Goal: Information Seeking & Learning: Learn about a topic

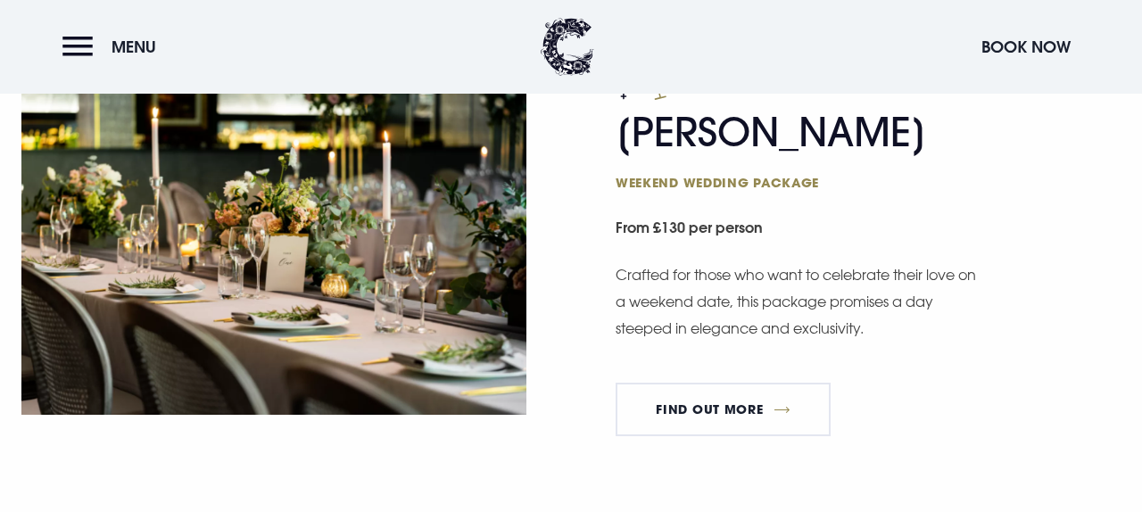
scroll to position [1601, 0]
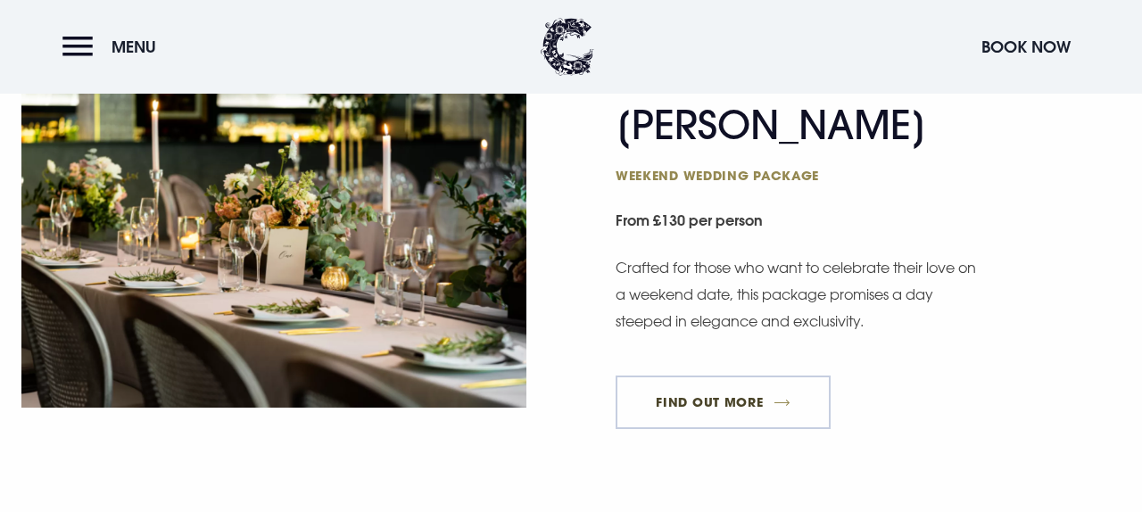
click at [736, 394] on link "FIND OUT MORE" at bounding box center [723, 403] width 215 height 54
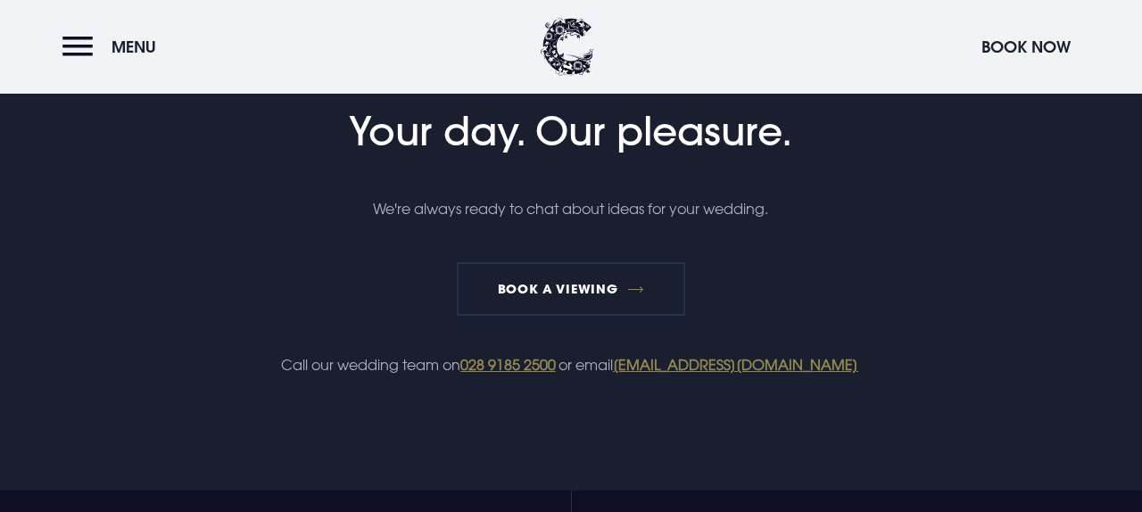
scroll to position [3511, 0]
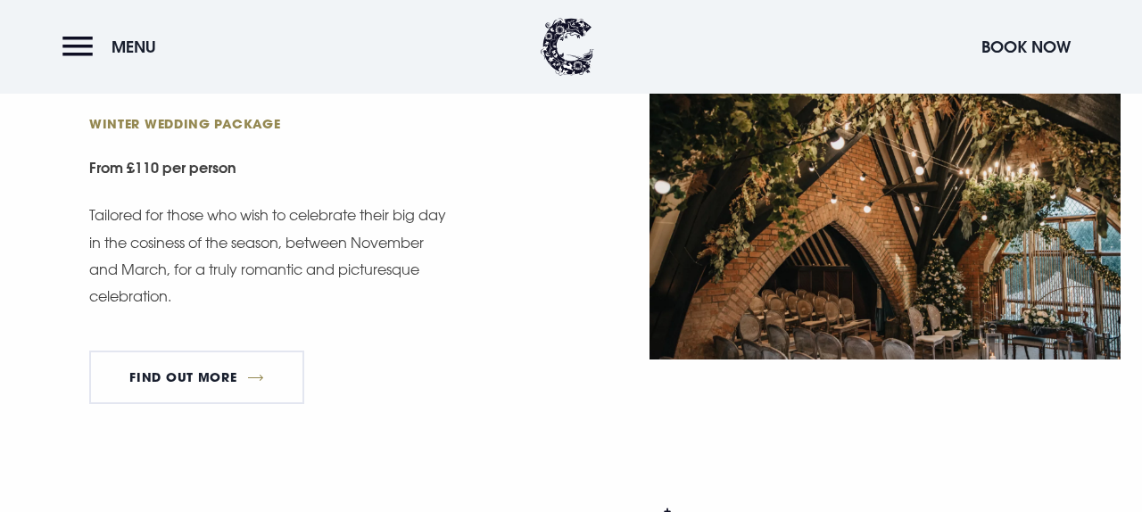
scroll to position [2148, 0]
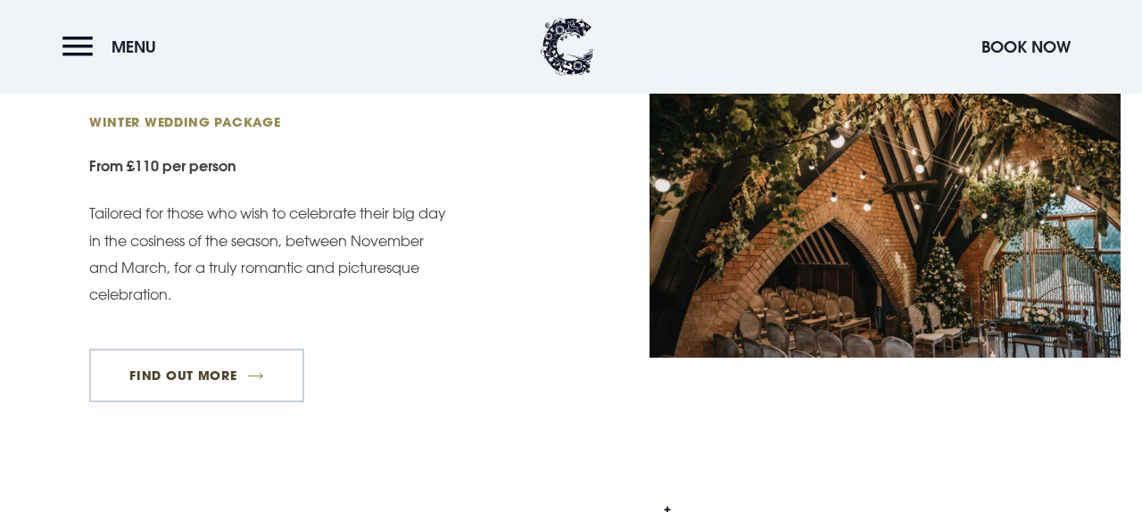
click at [221, 368] on link "FIND OUT MORE" at bounding box center [196, 376] width 215 height 54
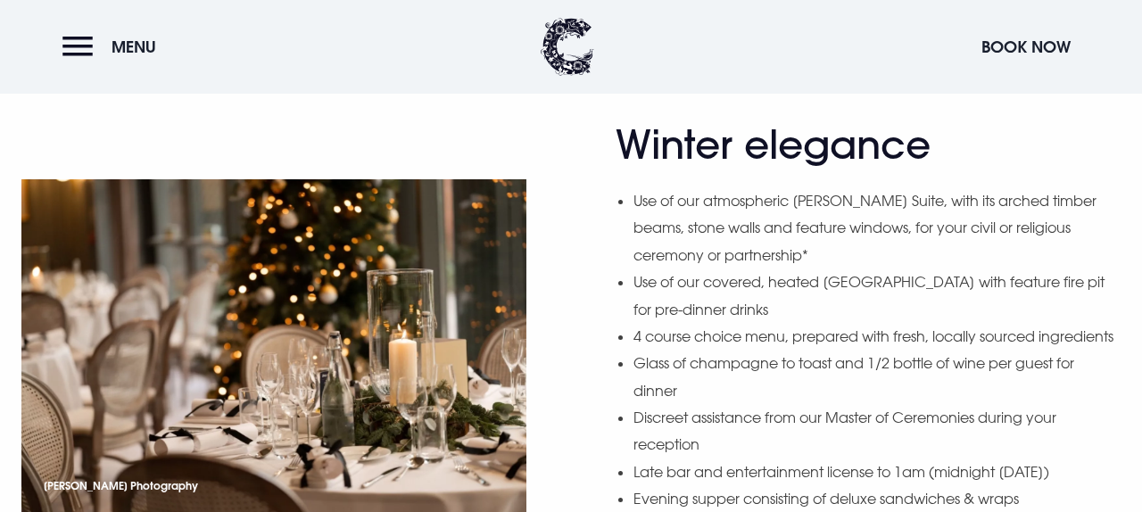
scroll to position [1400, 0]
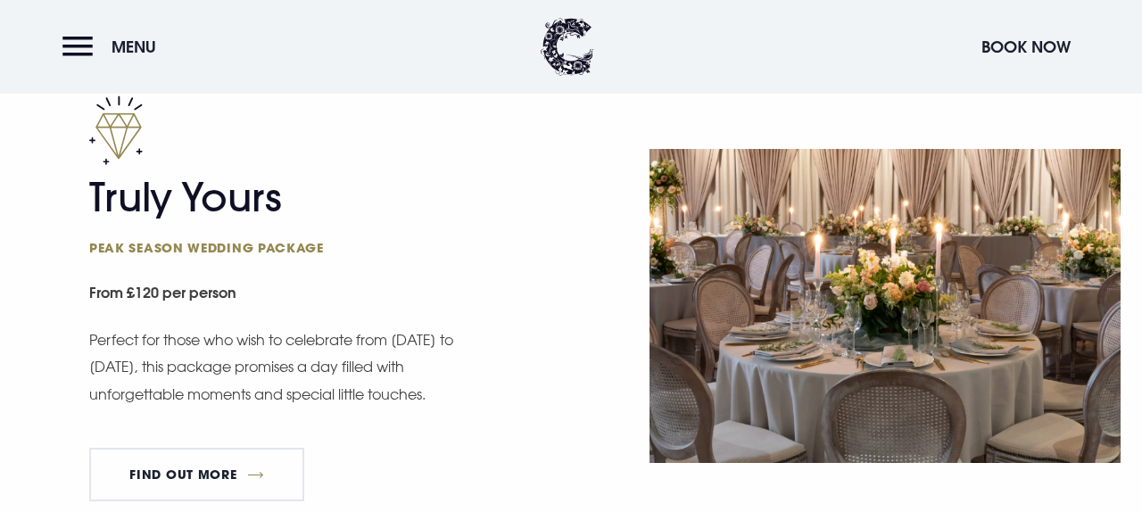
scroll to position [1041, 0]
